Goal: Navigation & Orientation: Find specific page/section

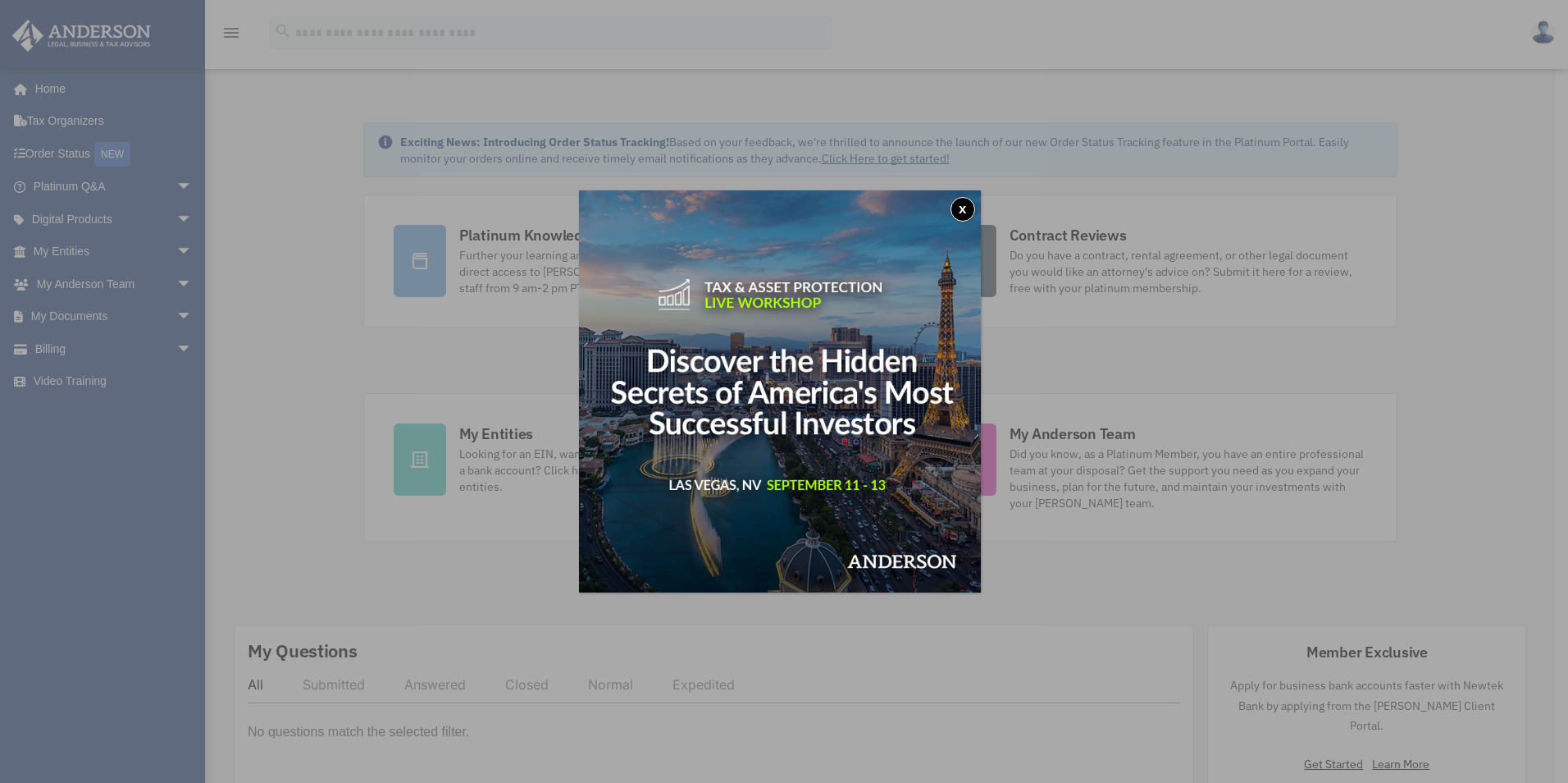
click at [961, 207] on button "x" at bounding box center [962, 208] width 24 height 24
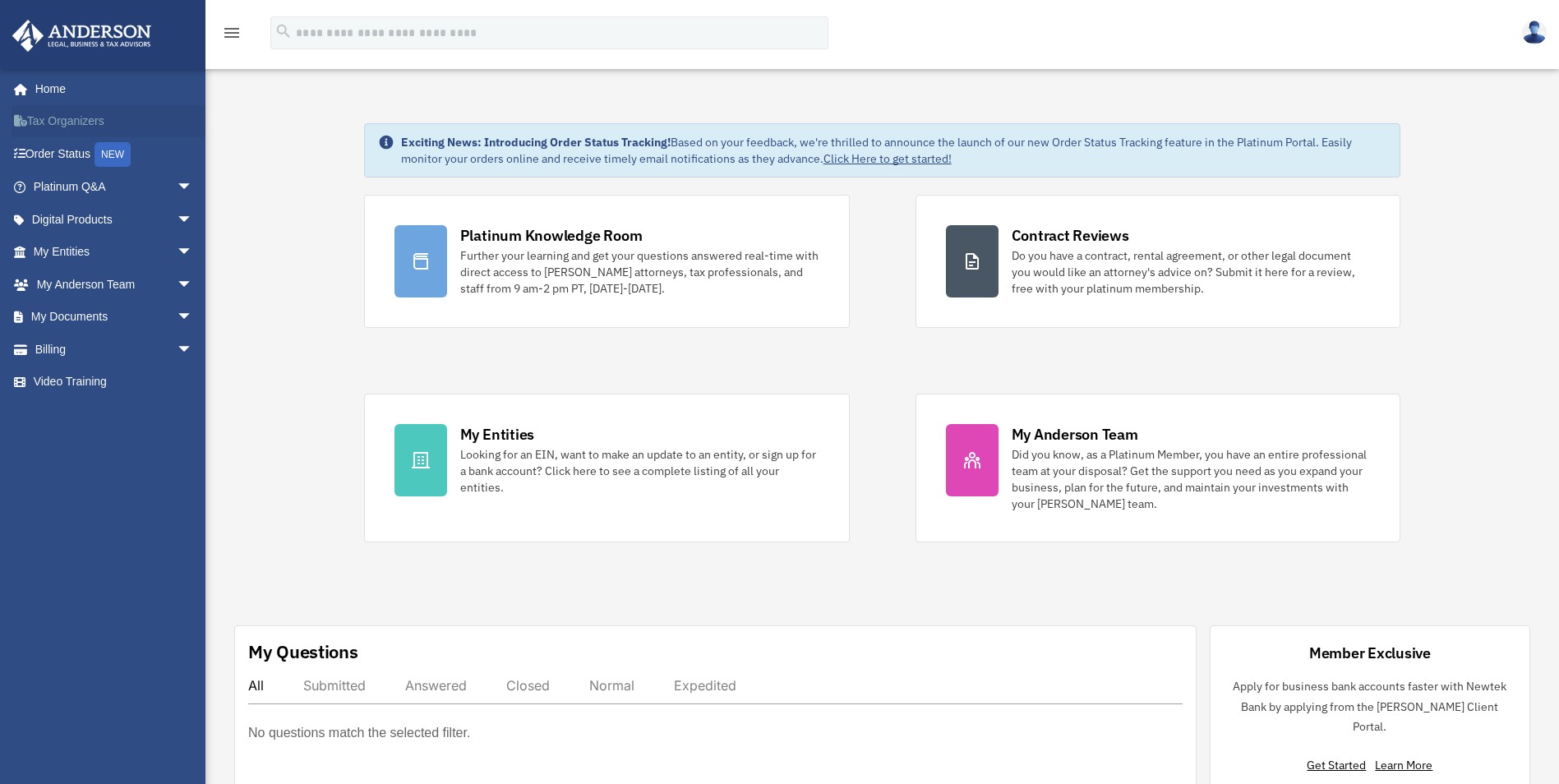
click at [79, 123] on link "Tax Organizers" at bounding box center [115, 121] width 206 height 33
click at [40, 93] on link "Home" at bounding box center [115, 89] width 206 height 33
click at [72, 155] on link "Order Status NEW" at bounding box center [115, 154] width 206 height 33
click at [81, 155] on link "Order Status NEW" at bounding box center [115, 154] width 206 height 33
click at [98, 183] on link "Platinum Q&A arrow_drop_down" at bounding box center [115, 187] width 206 height 33
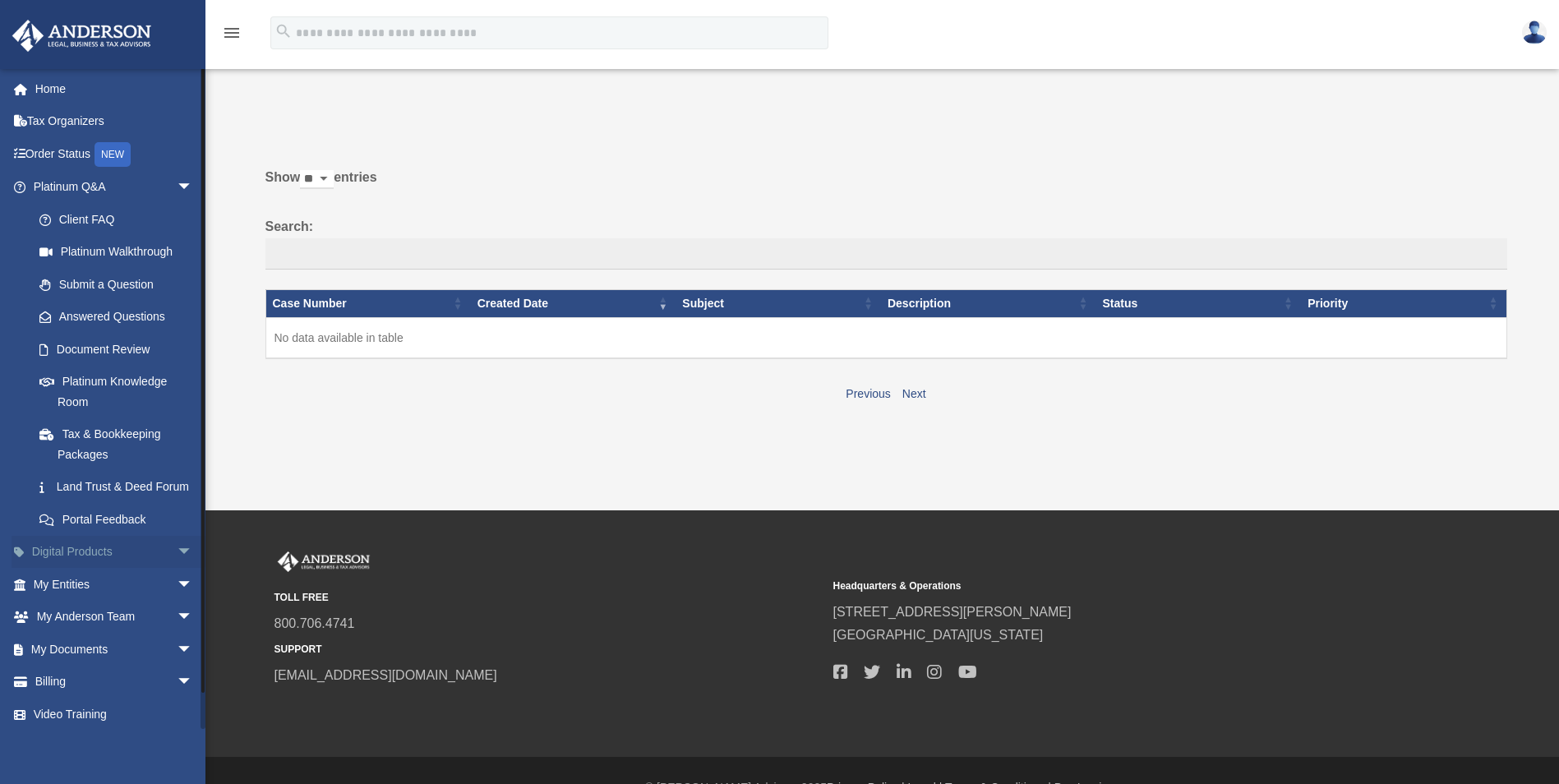
click at [101, 563] on link "Digital Products arrow_drop_down" at bounding box center [115, 552] width 206 height 33
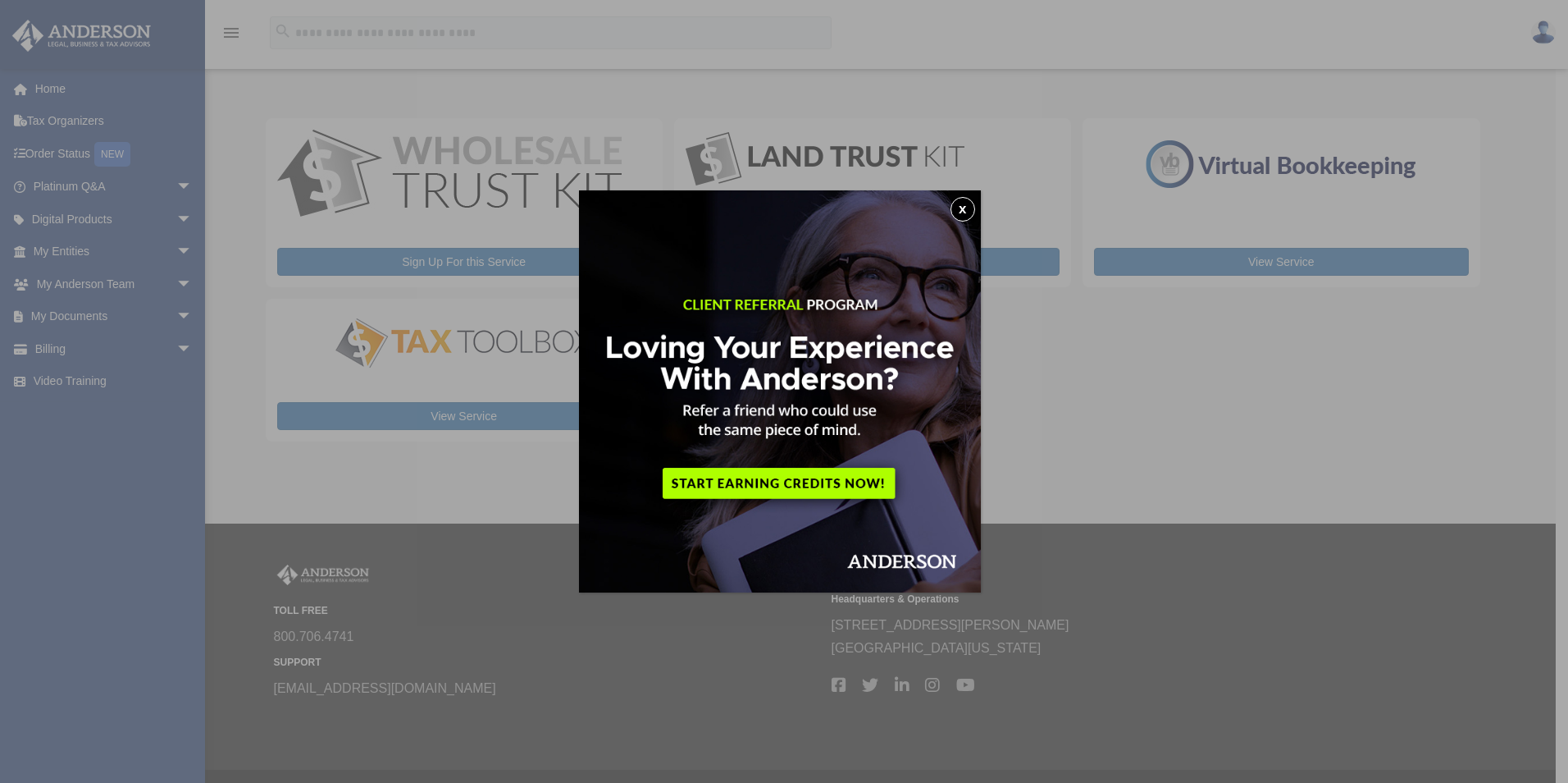
click at [967, 206] on button "x" at bounding box center [962, 208] width 24 height 24
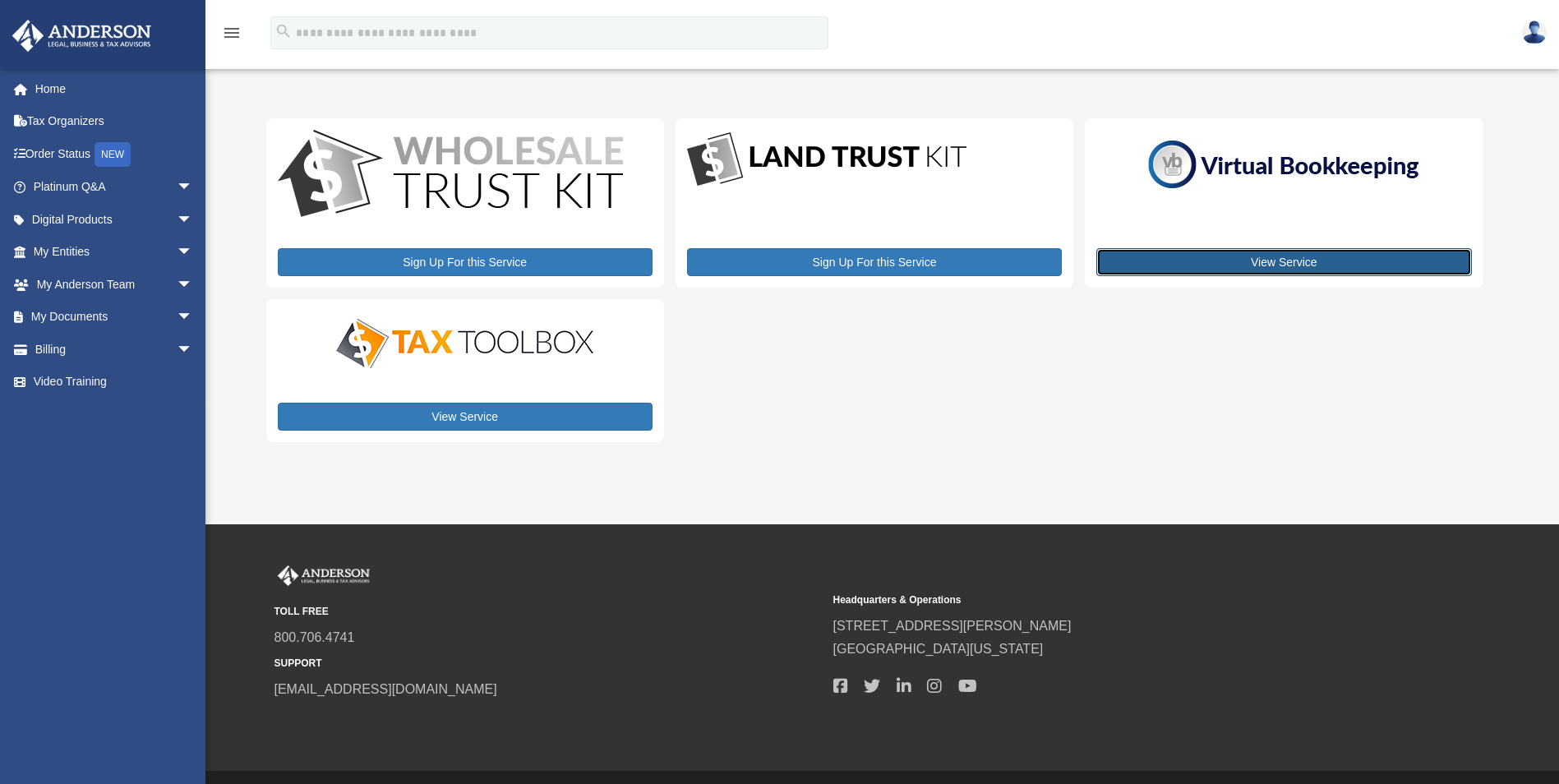
click at [1238, 263] on link "View Service" at bounding box center [1284, 262] width 375 height 28
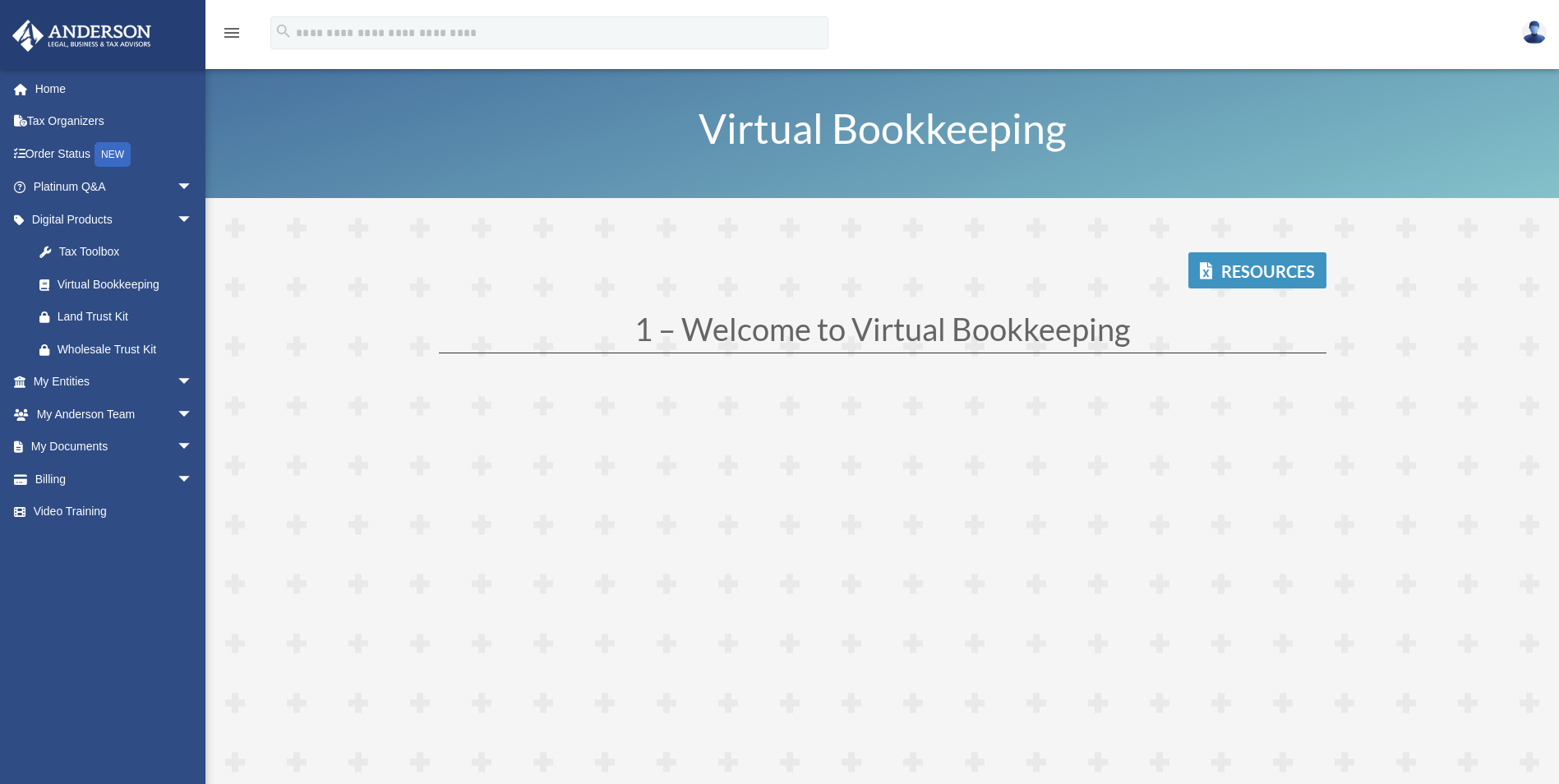
click at [1255, 264] on link "Resources" at bounding box center [1256, 270] width 138 height 36
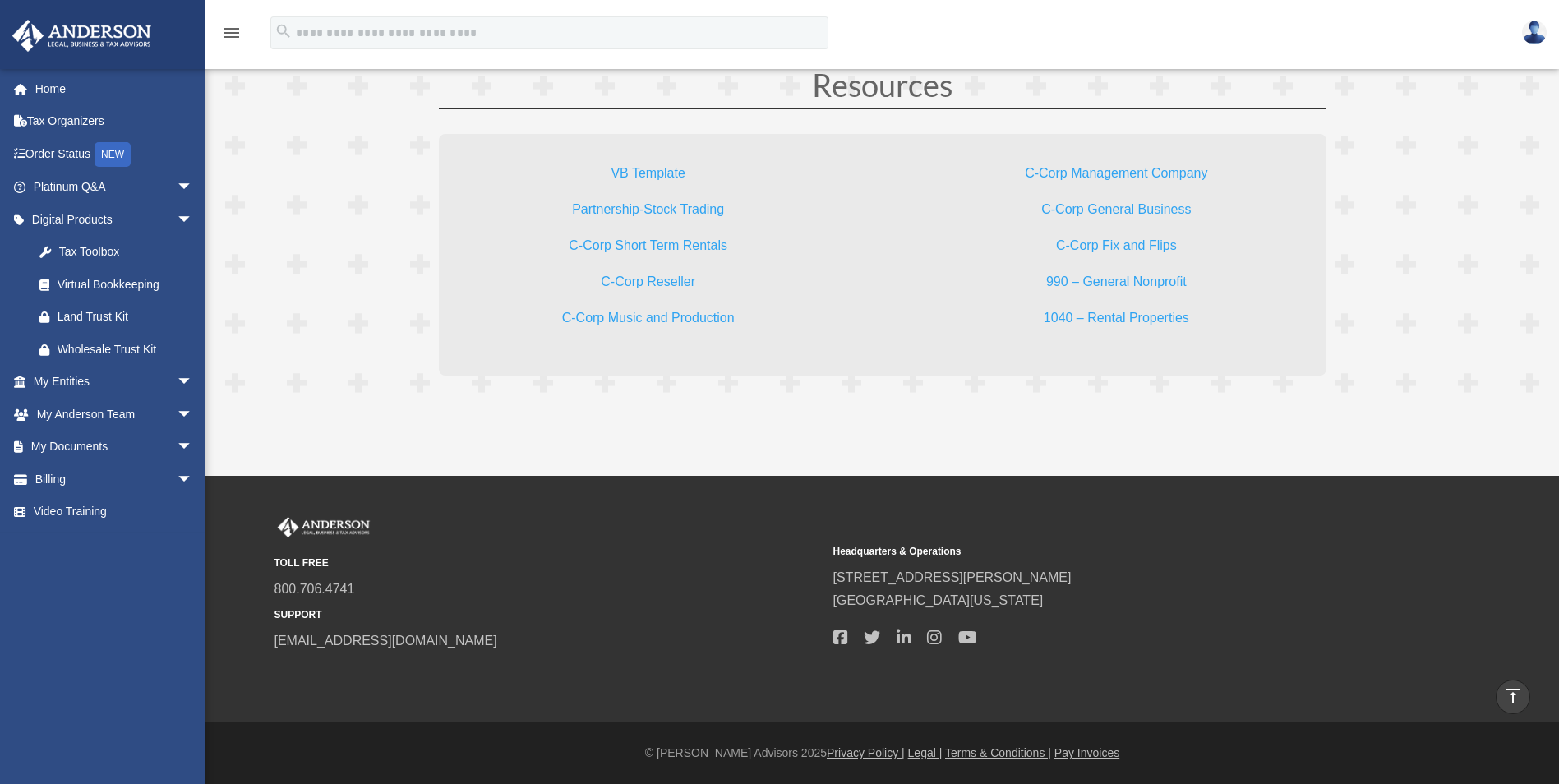
click at [678, 206] on link "Partnership-Stock Trading" at bounding box center [648, 213] width 152 height 23
click at [652, 212] on link "Partnership-Stock Trading" at bounding box center [648, 213] width 152 height 23
click at [1146, 172] on link "C-Corp Management Company" at bounding box center [1116, 177] width 182 height 23
click at [1104, 208] on link "C-Corp General Business" at bounding box center [1116, 213] width 150 height 23
click at [92, 379] on link "My Entities arrow_drop_down" at bounding box center [115, 382] width 206 height 33
